Goal: Information Seeking & Learning: Learn about a topic

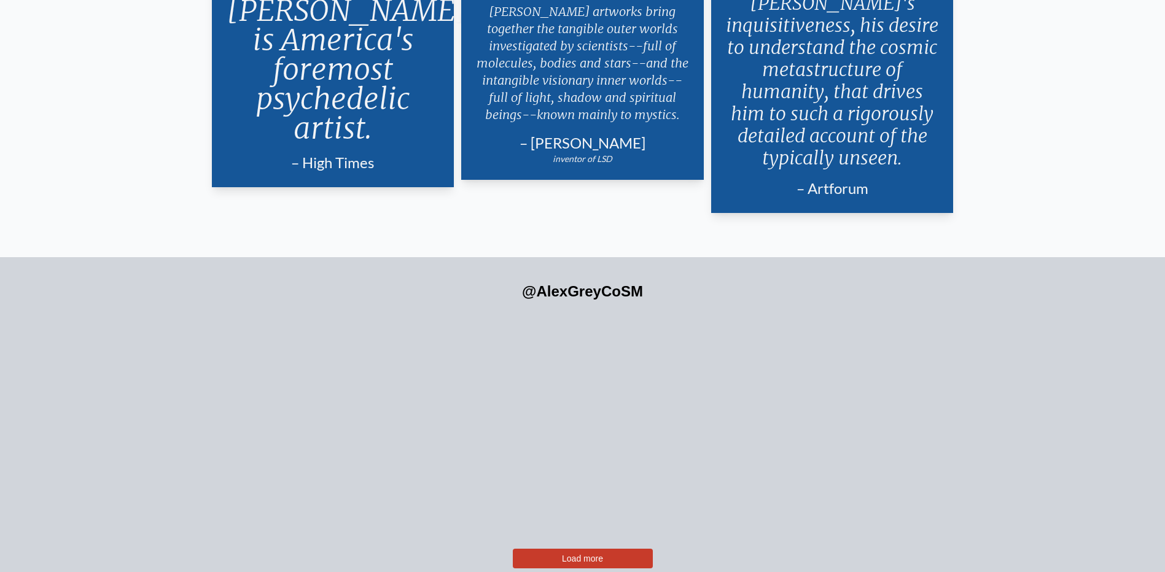
scroll to position [3043, 0]
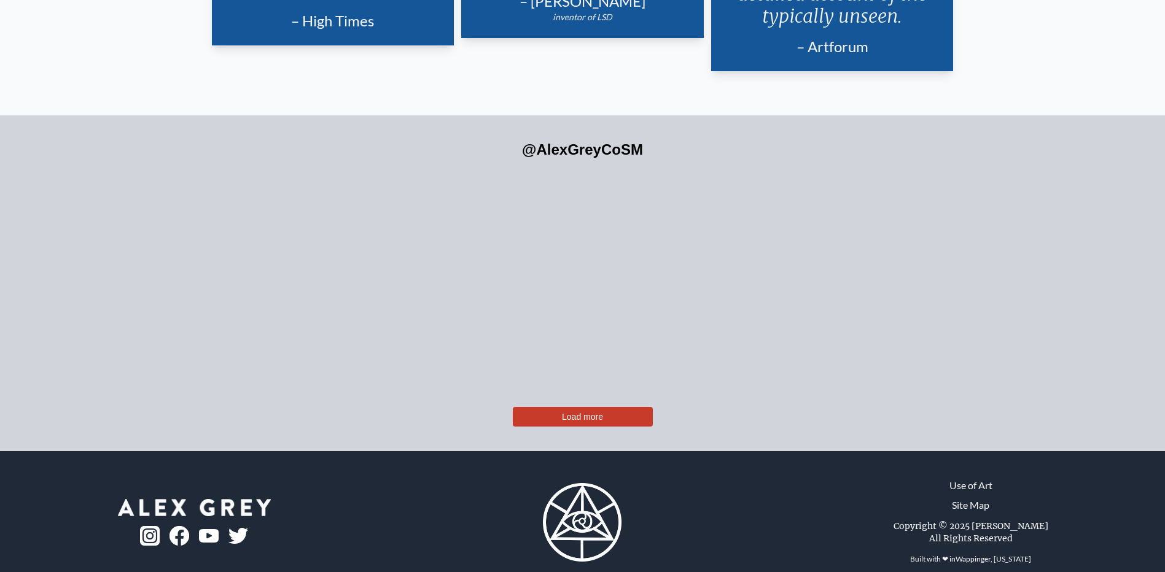
click at [600, 412] on span "Load more" at bounding box center [582, 417] width 41 height 10
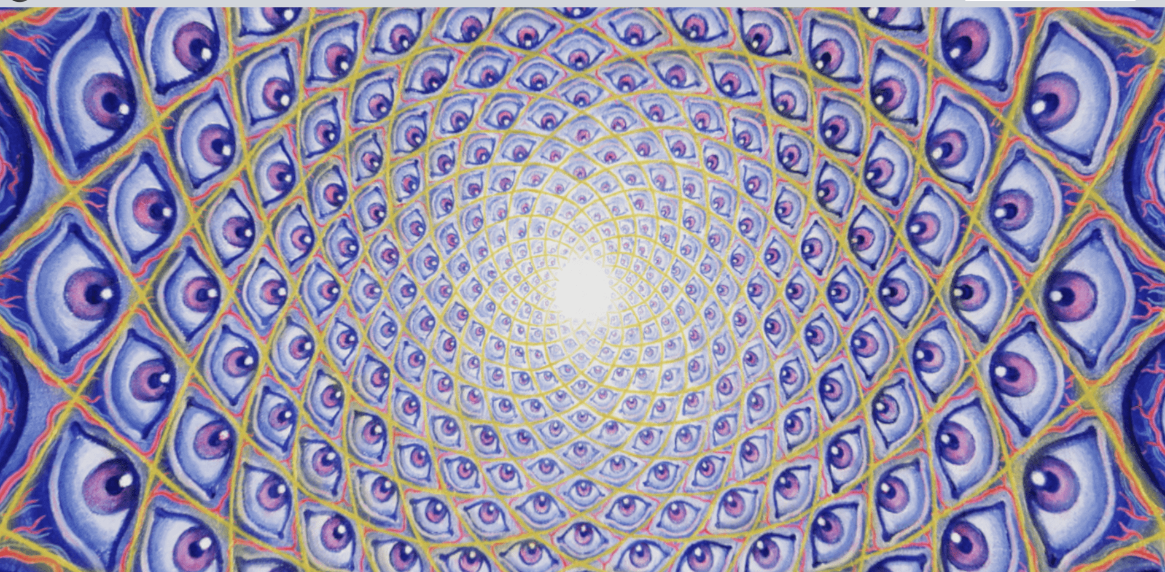
scroll to position [0, 0]
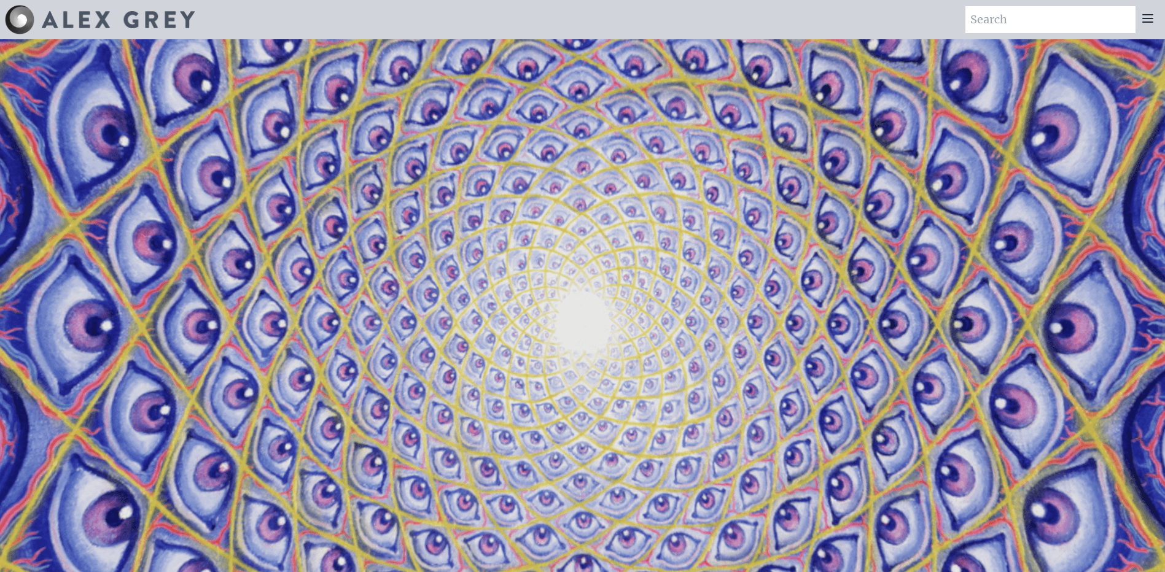
click at [1153, 15] on icon at bounding box center [1148, 18] width 10 height 7
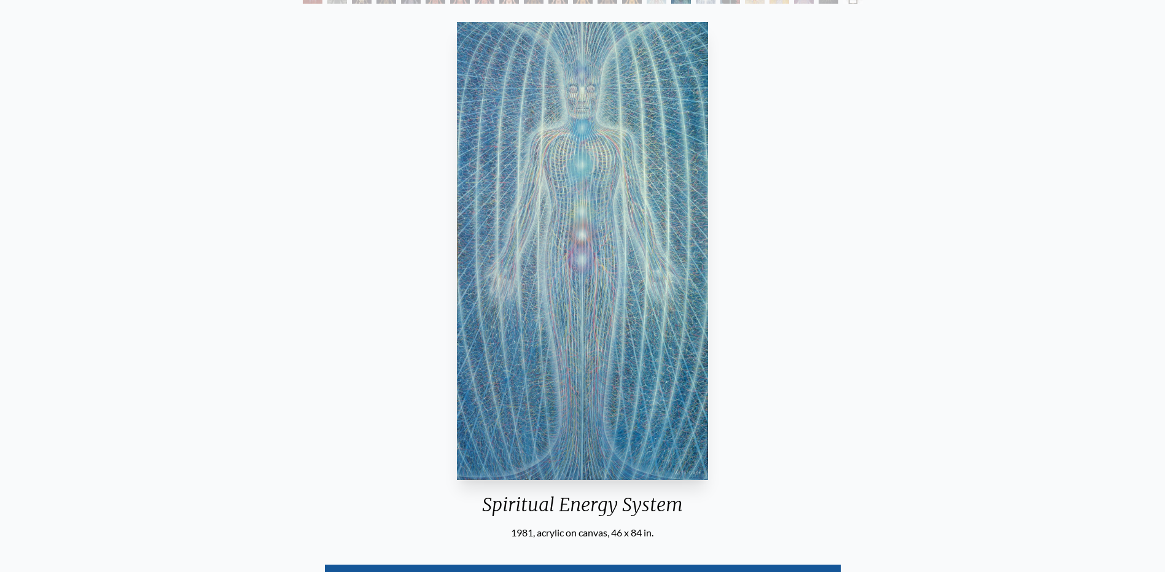
scroll to position [26, 0]
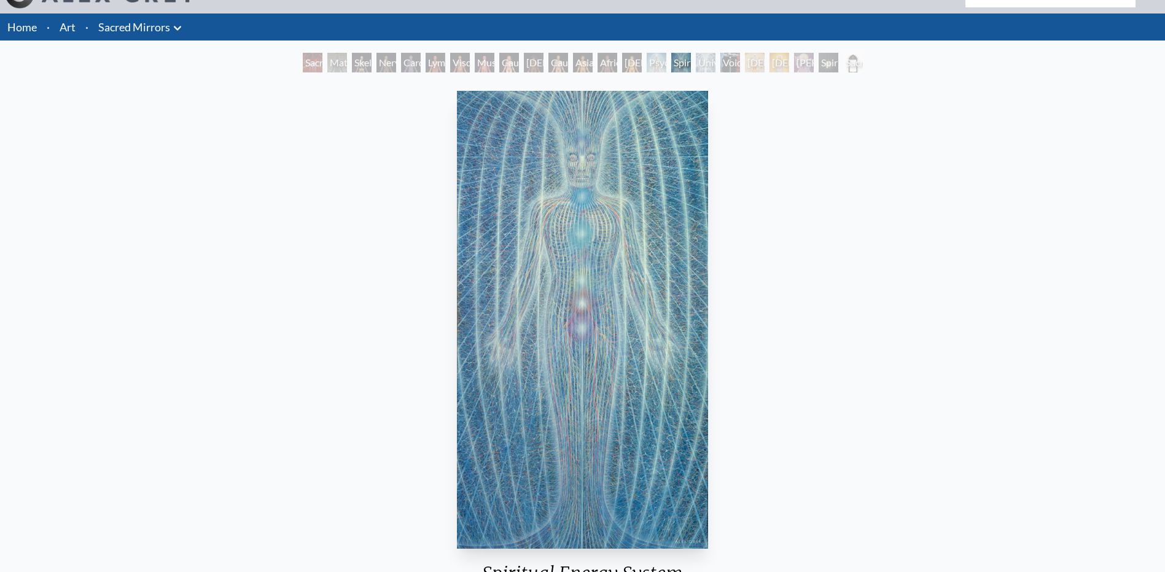
click at [416, 65] on div "Cardiovascular System" at bounding box center [411, 63] width 20 height 20
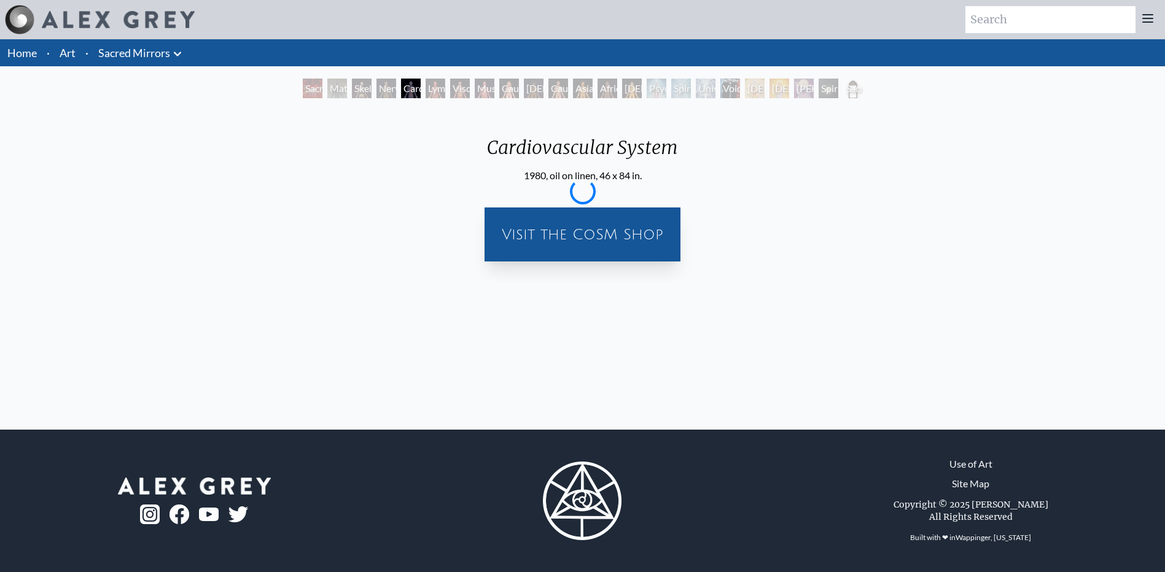
scroll to position [0, 0]
click at [583, 61] on div "Home · Art · Sacred Mirrors Anatomical Drawings" at bounding box center [587, 52] width 1174 height 27
click at [579, 69] on div "Home · Art · Sacred Mirrors Anatomical Drawings" at bounding box center [587, 234] width 1174 height 391
click at [577, 79] on div "Sacred Mirrors Room, Entheon Material World Skeletal System Nervous System Card…" at bounding box center [587, 90] width 565 height 23
click at [578, 90] on div "Asian Man" at bounding box center [587, 89] width 20 height 20
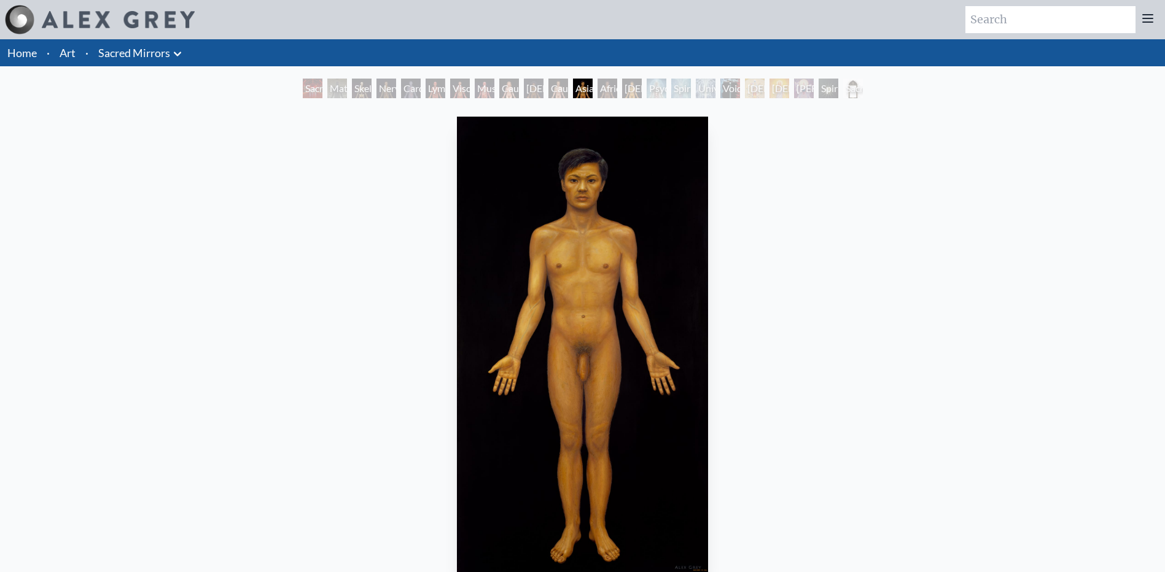
click at [647, 88] on div "Psychic Energy System" at bounding box center [657, 89] width 20 height 20
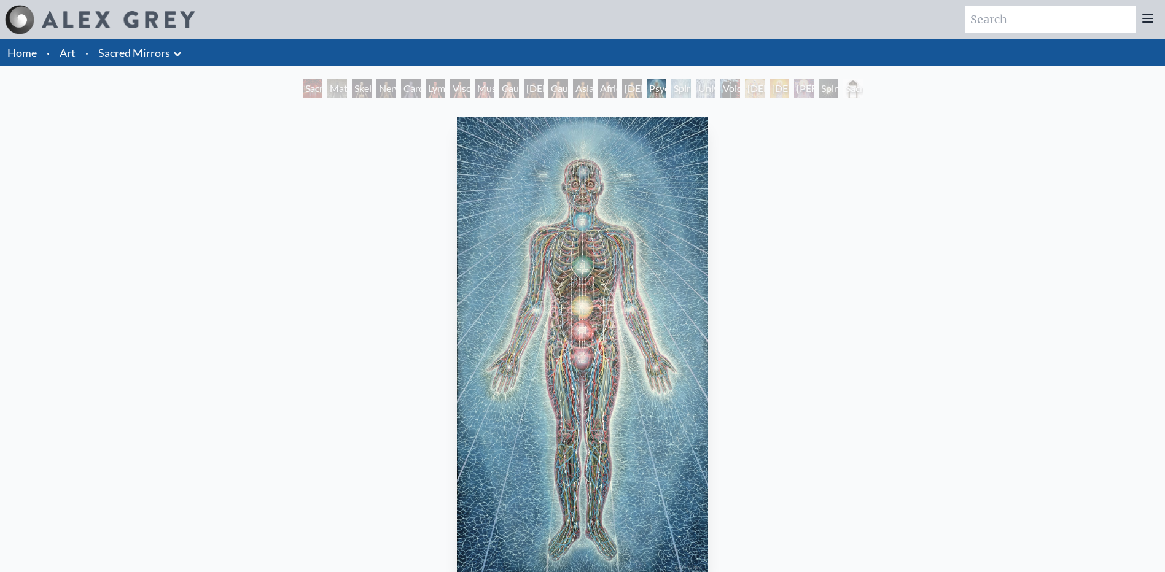
click at [734, 83] on div "Void Clear Light" at bounding box center [730, 89] width 20 height 20
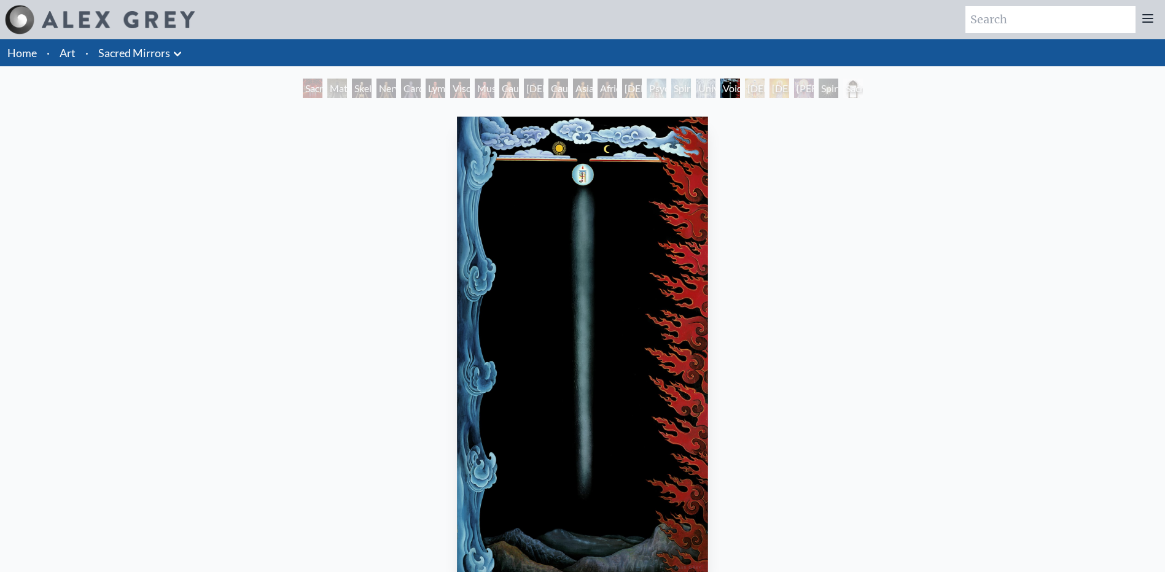
click at [806, 87] on div "Sophia" at bounding box center [804, 89] width 20 height 20
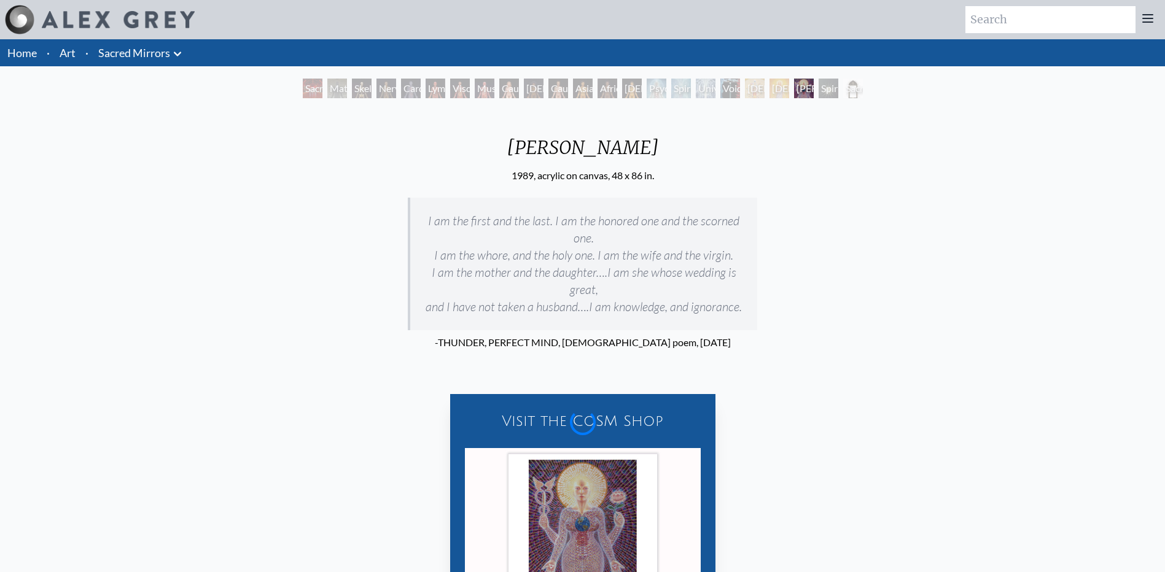
click at [831, 85] on div "Spiritual World" at bounding box center [829, 89] width 20 height 20
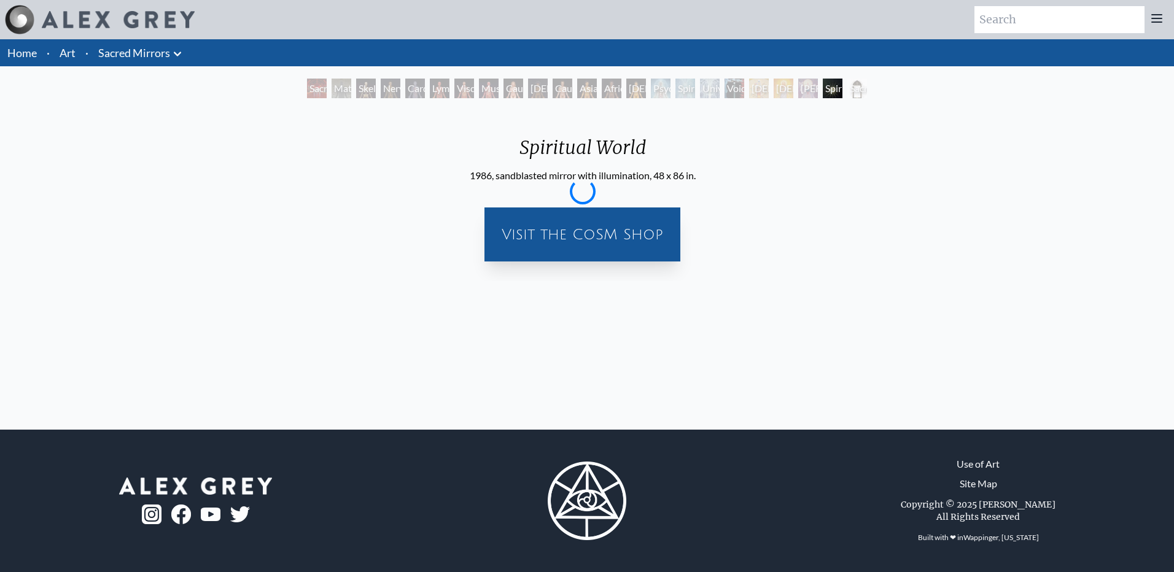
click at [831, 85] on div "Spiritual World" at bounding box center [833, 89] width 20 height 20
click at [887, 87] on div "Sacred Mirrors Room, Entheon Material World Skeletal System Nervous System Card…" at bounding box center [587, 90] width 1174 height 23
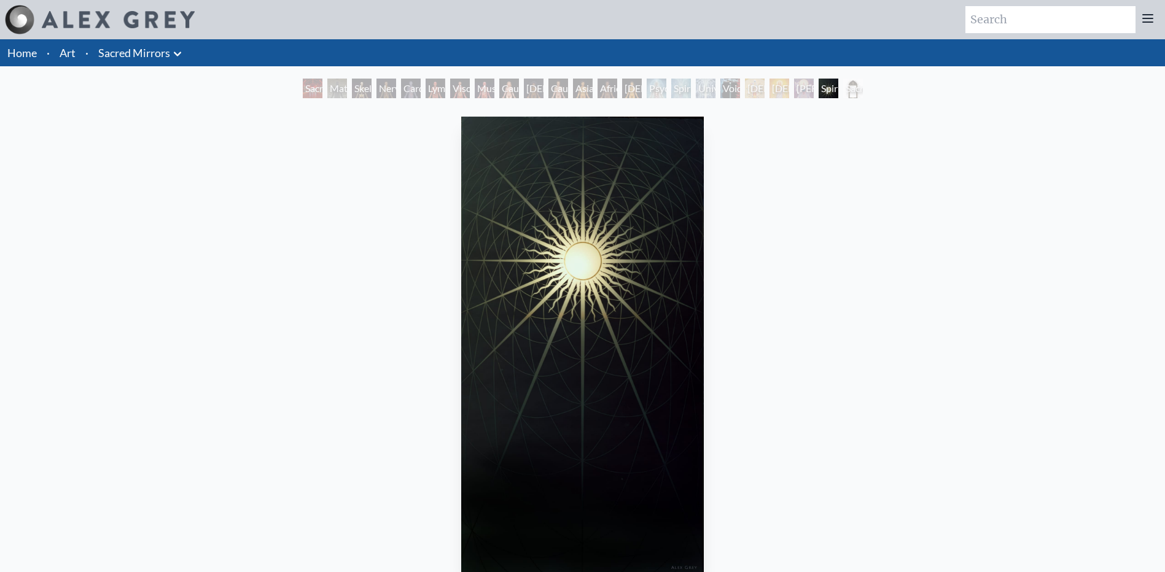
click at [838, 89] on div "Spiritual World" at bounding box center [829, 89] width 20 height 20
click at [819, 90] on div "Spiritual World" at bounding box center [829, 89] width 20 height 20
click at [647, 91] on div "Psychic Energy System" at bounding box center [657, 89] width 20 height 20
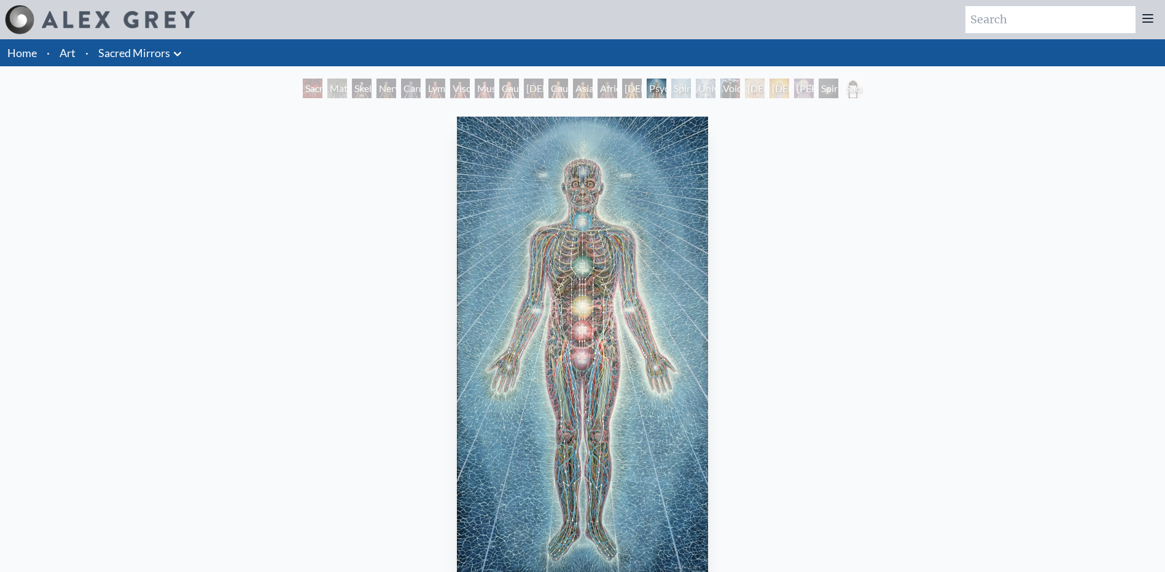
click at [573, 93] on div "Asian Man" at bounding box center [583, 89] width 20 height 20
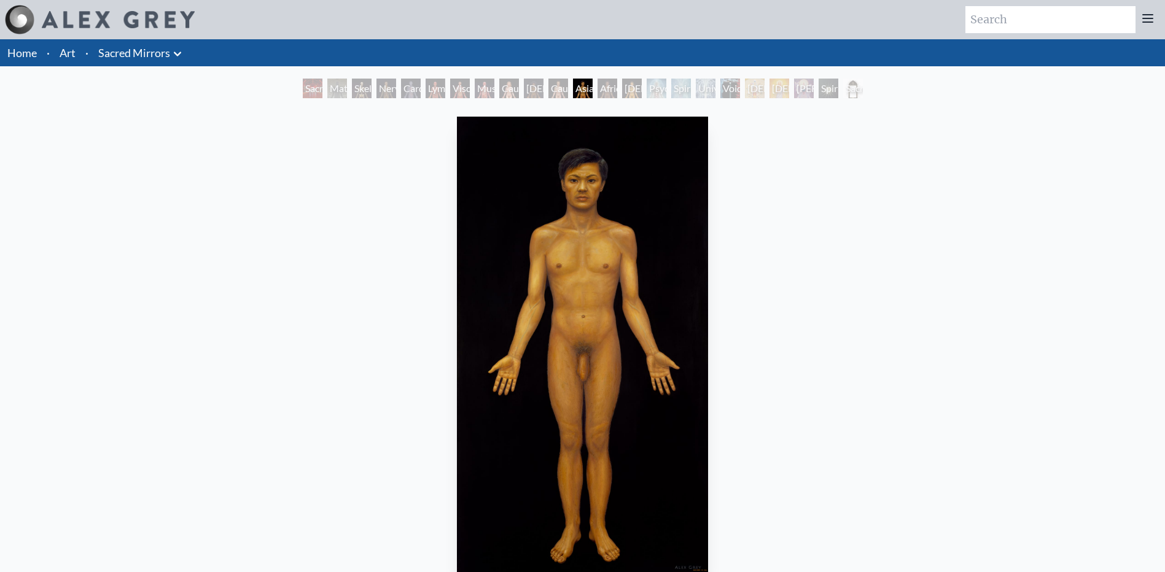
click at [419, 100] on div "Sacred Mirrors Room, Entheon Material World Skeletal System Nervous System Card…" at bounding box center [582, 90] width 565 height 23
click at [438, 77] on div "Home · Art · Sacred Mirrors Anatomical Drawings" at bounding box center [582, 386] width 1165 height 694
click at [436, 84] on div "Lymphatic System" at bounding box center [436, 89] width 20 height 20
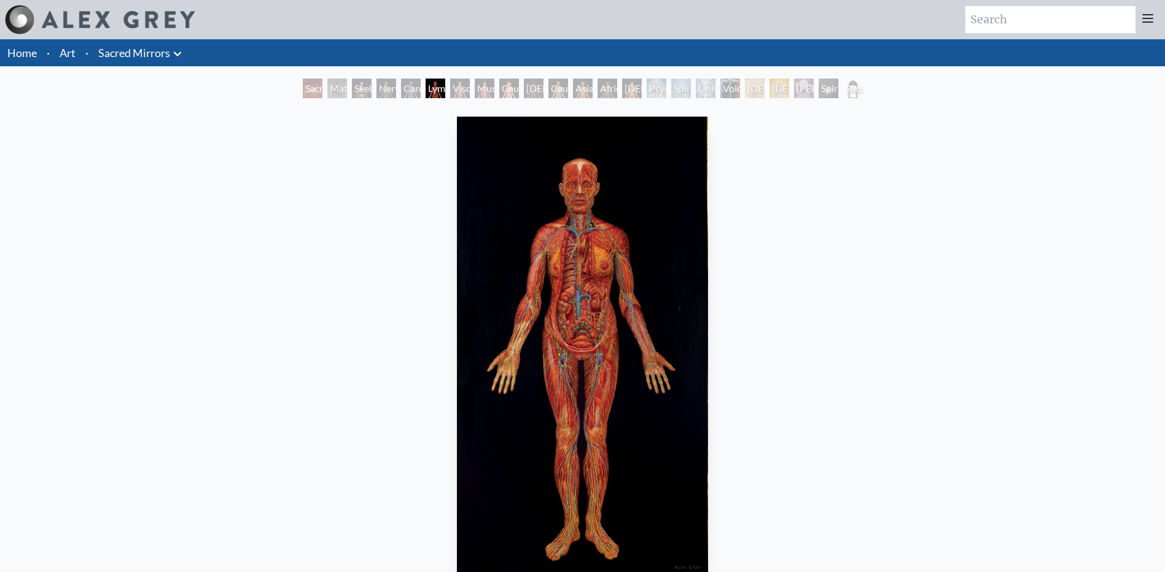
click at [401, 92] on div "Cardiovascular System" at bounding box center [411, 89] width 20 height 20
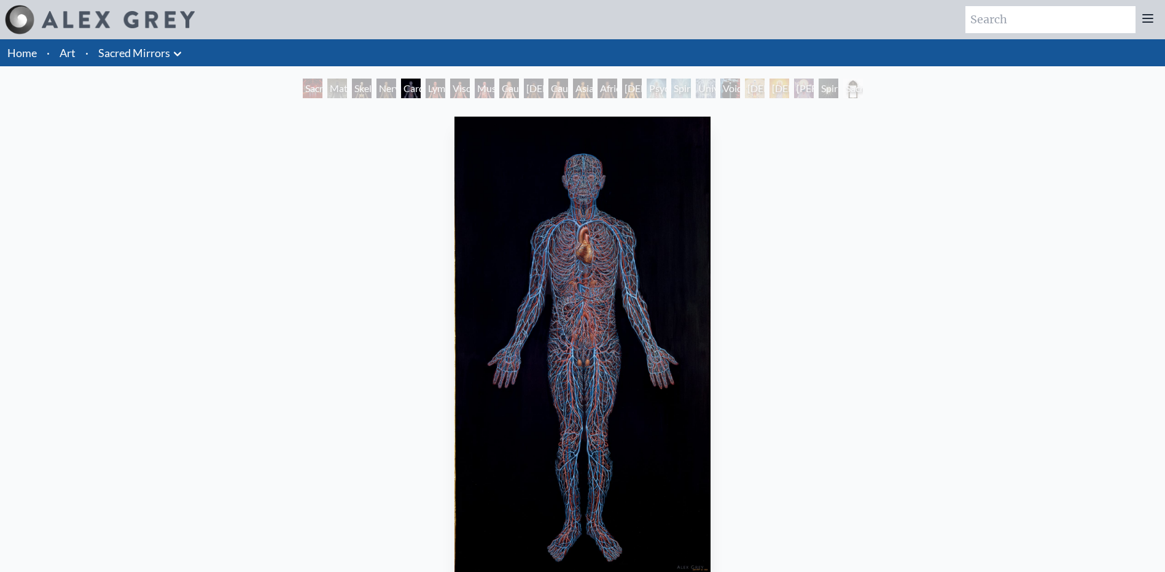
click at [343, 93] on div "Material World" at bounding box center [337, 89] width 20 height 20
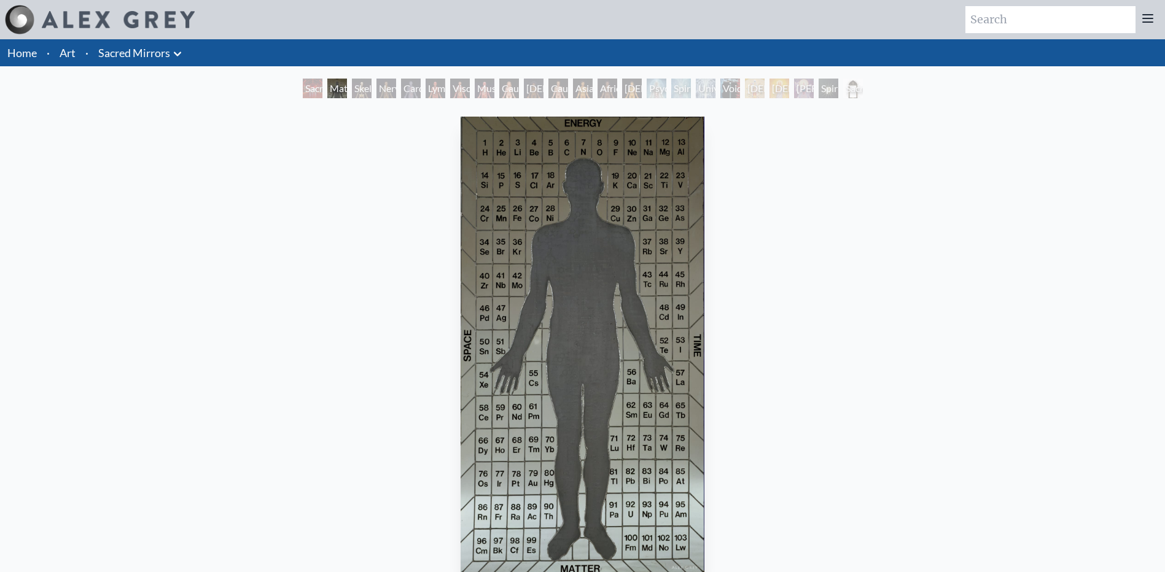
click at [303, 93] on div "Sacred Mirrors Room, Entheon" at bounding box center [313, 89] width 20 height 20
